Goal: Ask a question

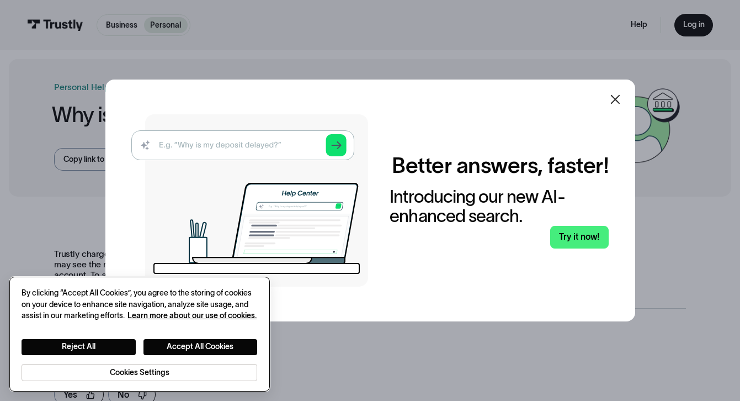
click at [230, 348] on button "Accept All Cookies" at bounding box center [201, 347] width 114 height 17
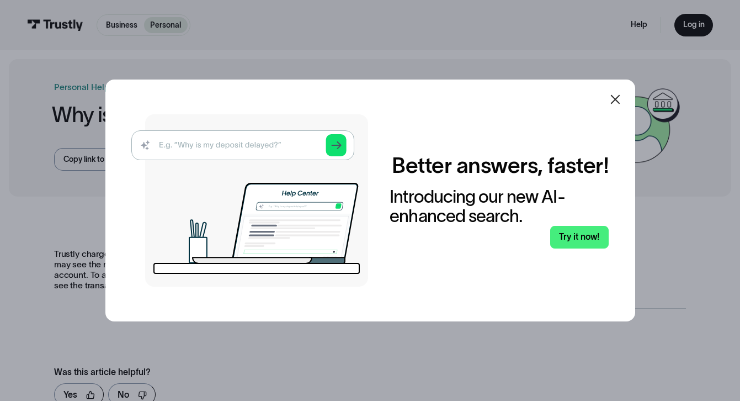
click at [614, 96] on icon at bounding box center [615, 99] width 13 height 13
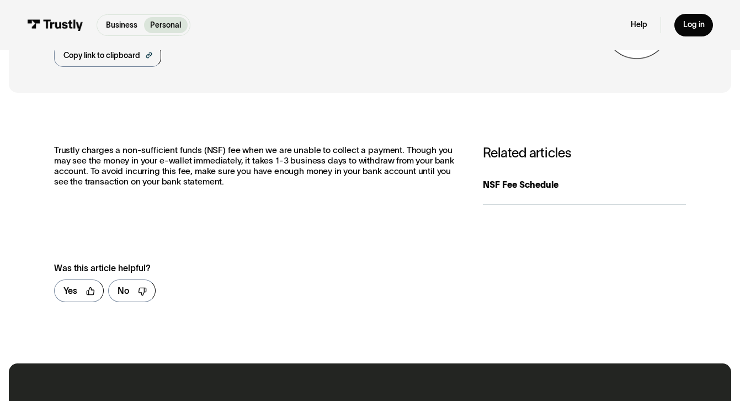
scroll to position [104, 0]
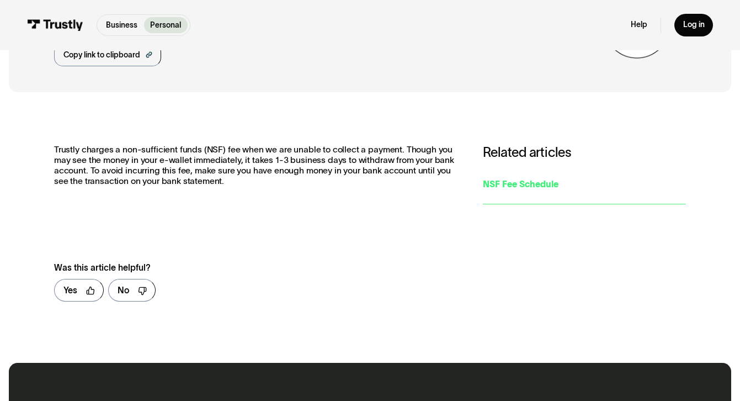
click at [517, 187] on div "NSF Fee Schedule" at bounding box center [585, 184] width 204 height 13
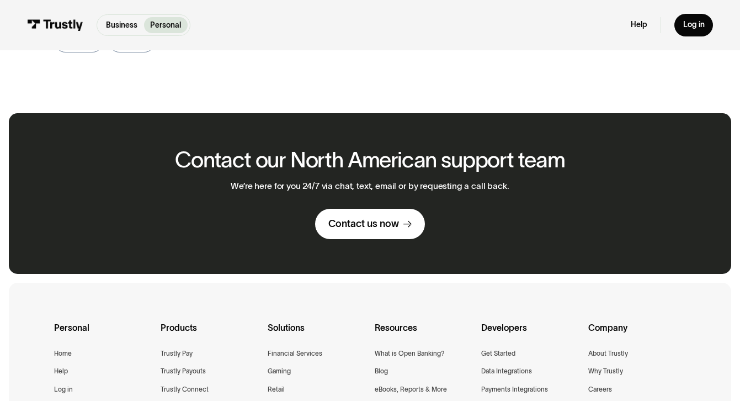
scroll to position [471, 0]
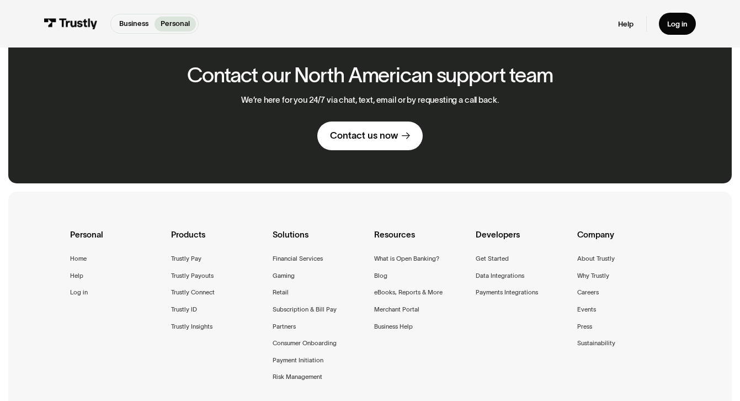
scroll to position [691, 0]
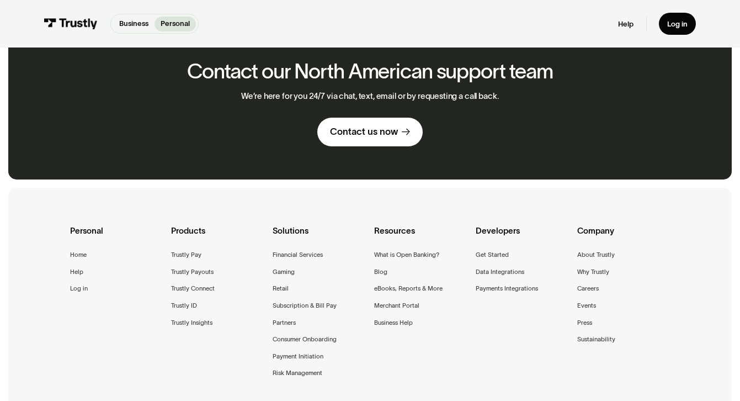
click at [346, 135] on div "Contact us now" at bounding box center [364, 132] width 68 height 12
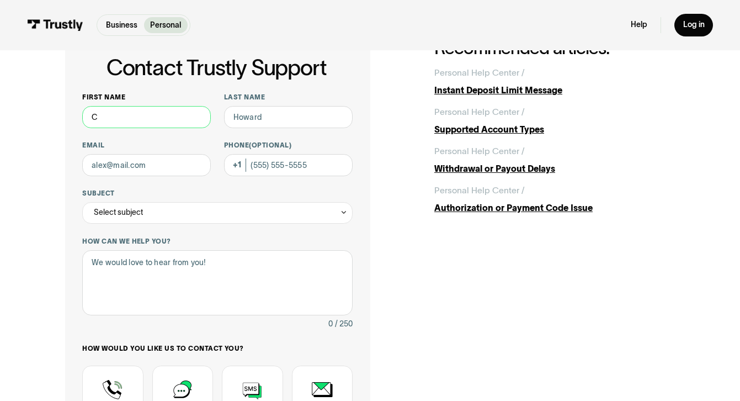
scroll to position [27, 0]
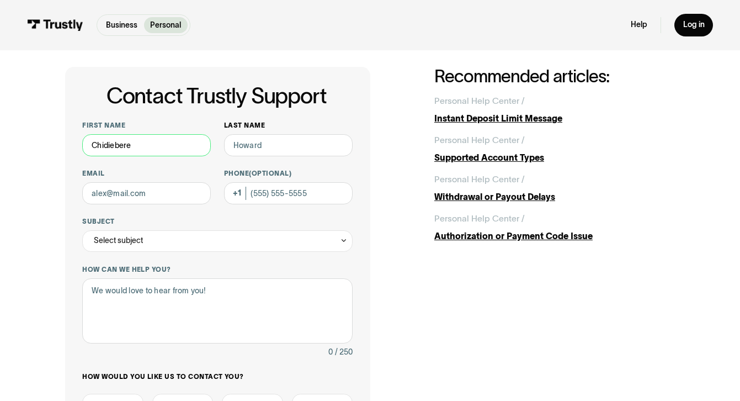
type input "Chidiebere"
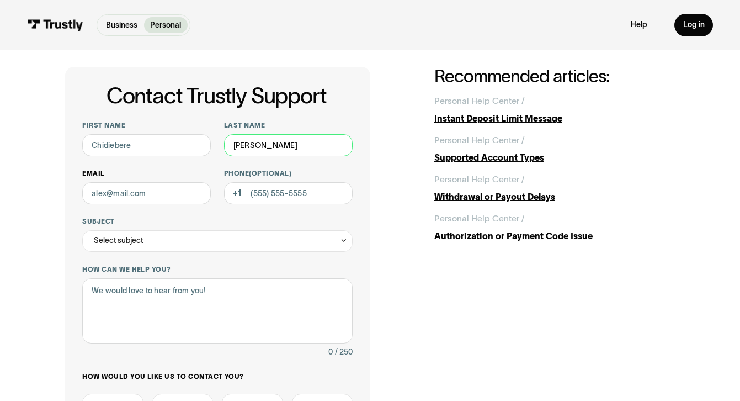
type input "Emmanuel"
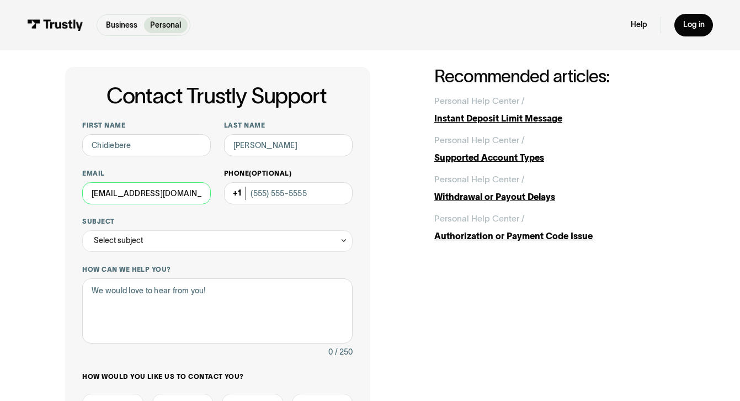
type input "emmachid@isu.edu"
click at [241, 235] on div "Select subject" at bounding box center [217, 241] width 270 height 22
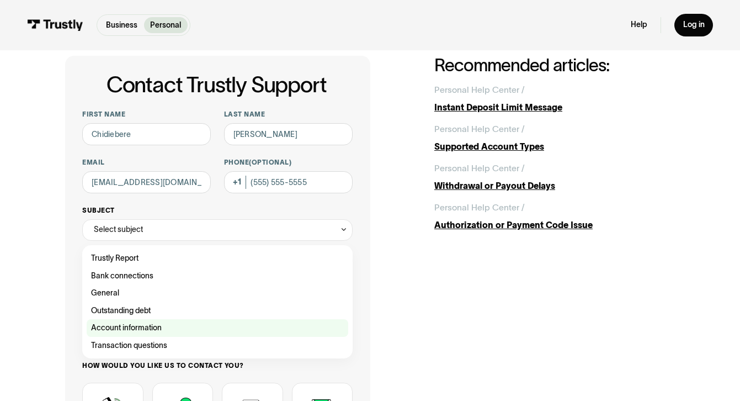
scroll to position [40, 0]
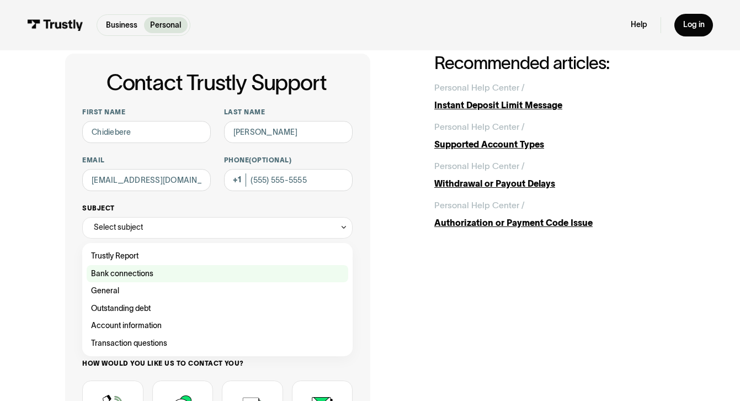
click at [198, 268] on div "Contact Trustly Support" at bounding box center [218, 274] width 262 height 18
type input "**********"
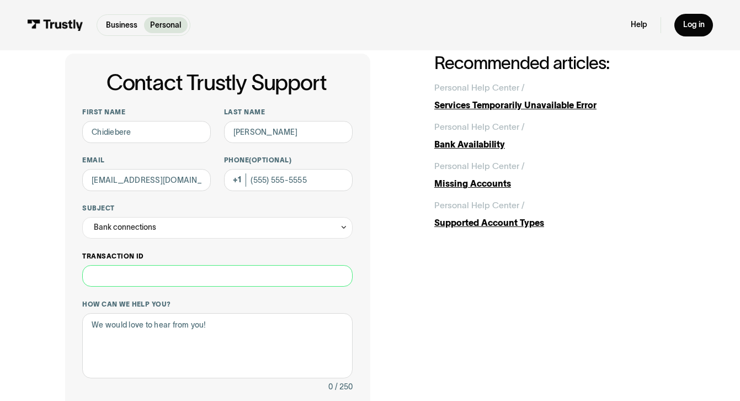
click at [201, 277] on input "Transaction ID" at bounding box center [217, 276] width 270 height 22
paste input "**********"
type input "**********"
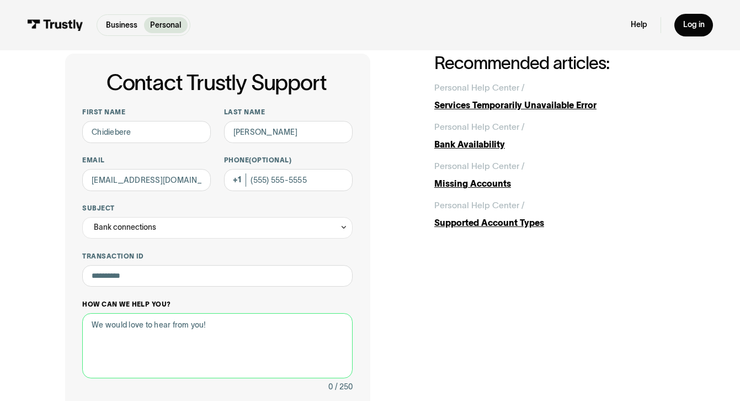
click at [202, 344] on textarea "How can we help you?" at bounding box center [217, 345] width 270 height 65
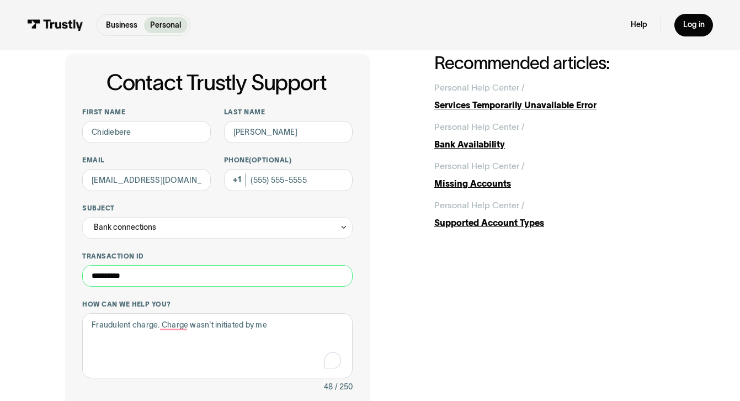
click at [180, 265] on input "**********" at bounding box center [217, 276] width 270 height 22
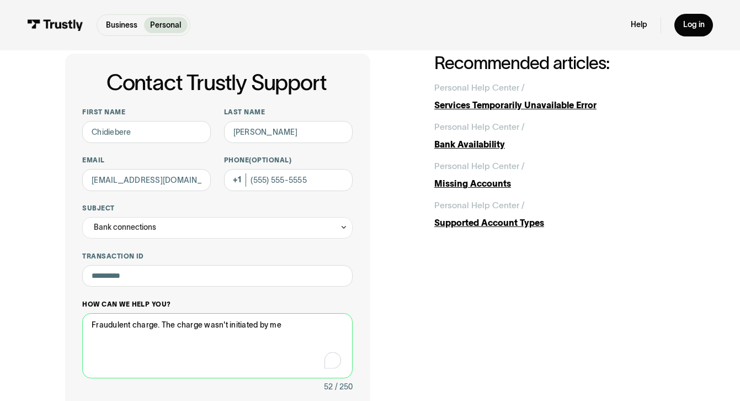
click at [293, 326] on textarea "Fraudulent charge. The charge wasn't initiated by me" at bounding box center [217, 345] width 270 height 65
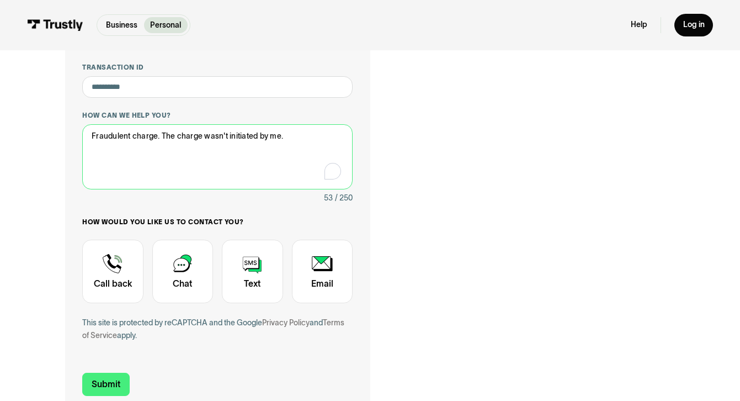
scroll to position [307, 0]
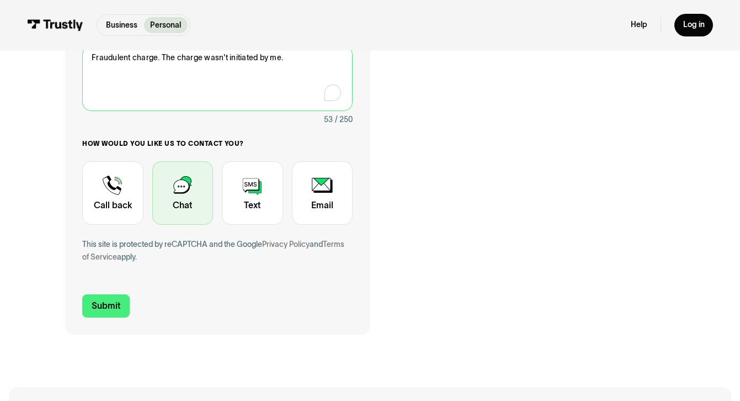
type textarea "Fraudulent charge. The charge wasn't initiated by me."
click at [195, 199] on div "Contact Trustly Support" at bounding box center [182, 192] width 61 height 63
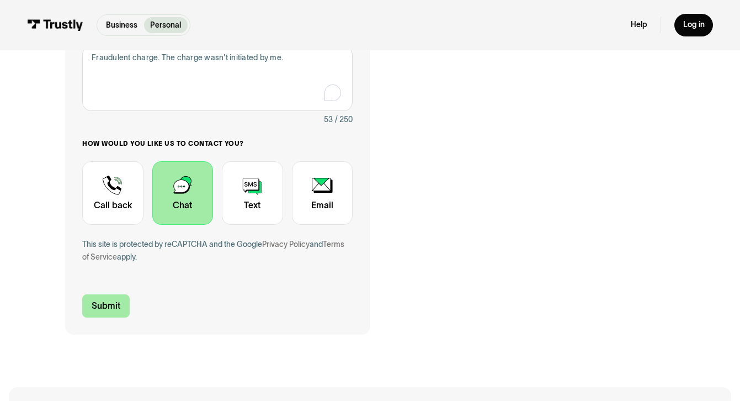
click at [119, 301] on input "Submit" at bounding box center [105, 305] width 47 height 23
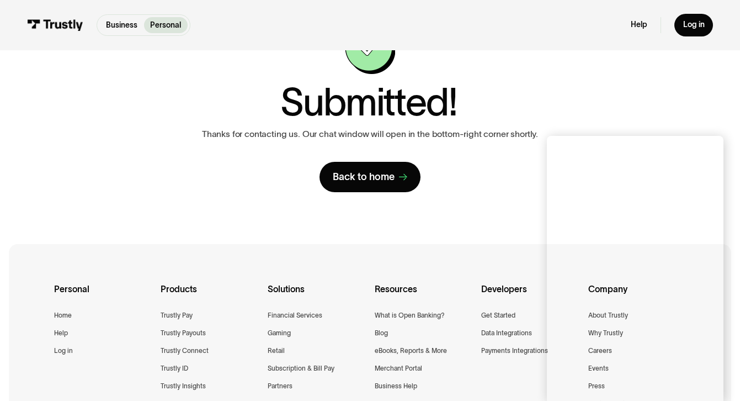
scroll to position [71, 0]
